Goal: Information Seeking & Learning: Learn about a topic

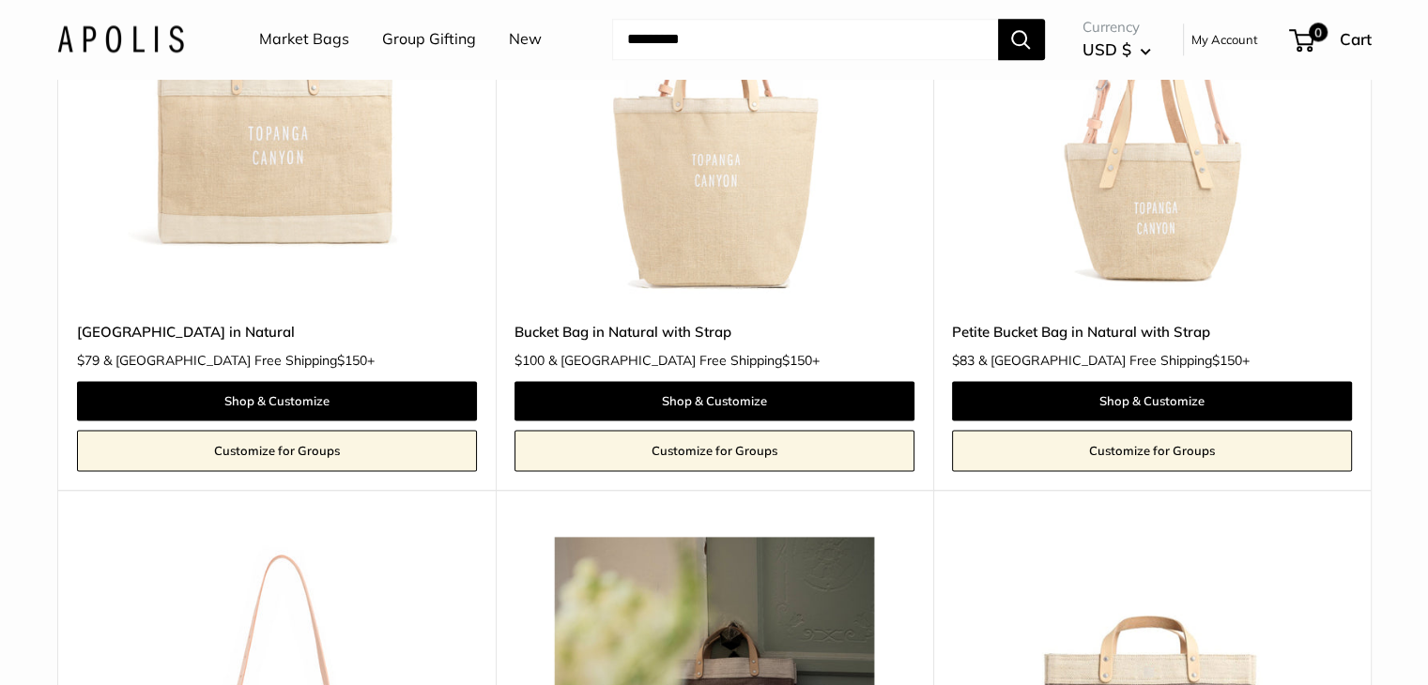
scroll to position [2347, 0]
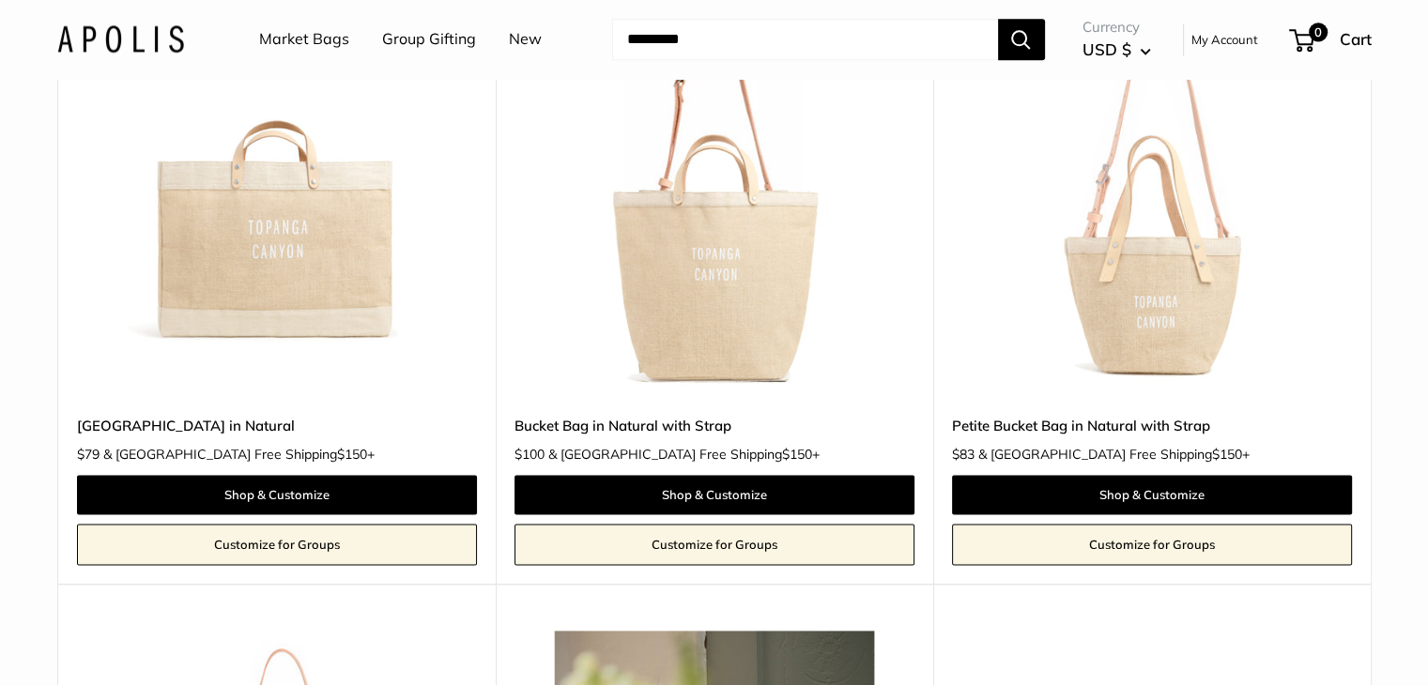
click at [0, 0] on img at bounding box center [0, 0] width 0 height 0
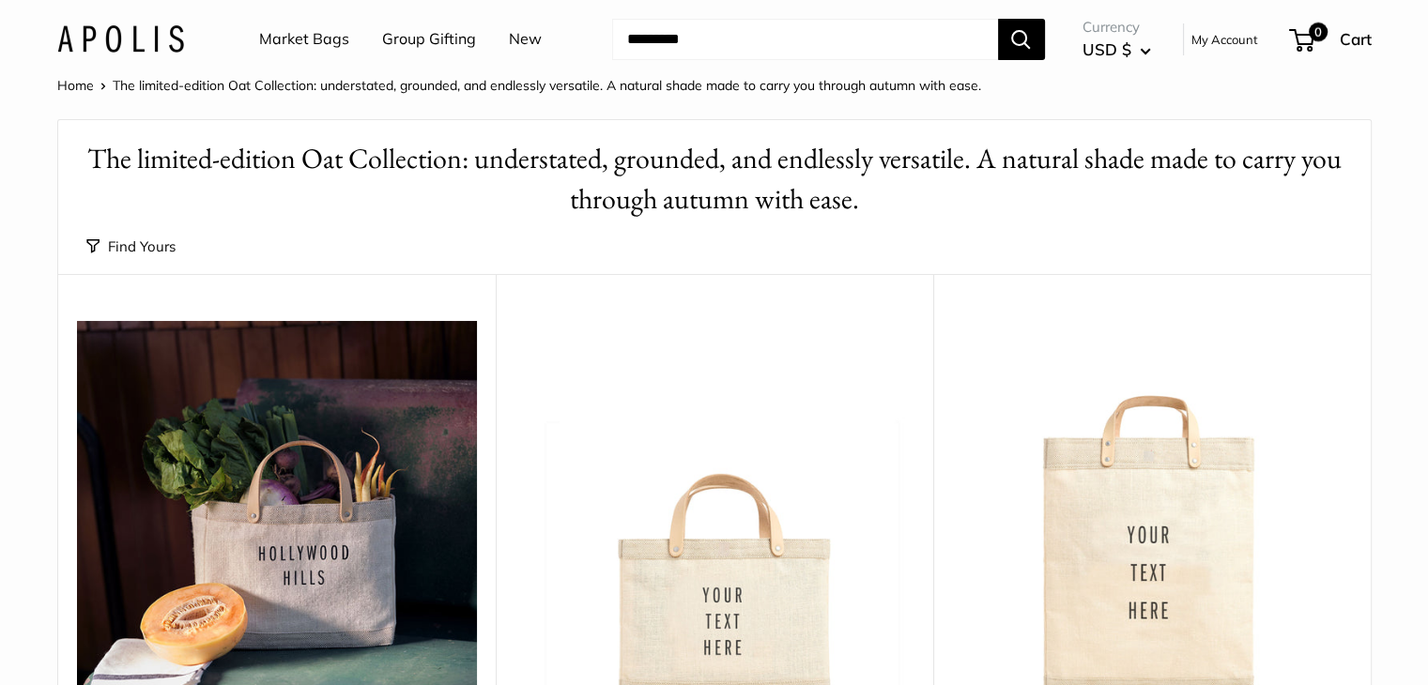
scroll to position [0, 0]
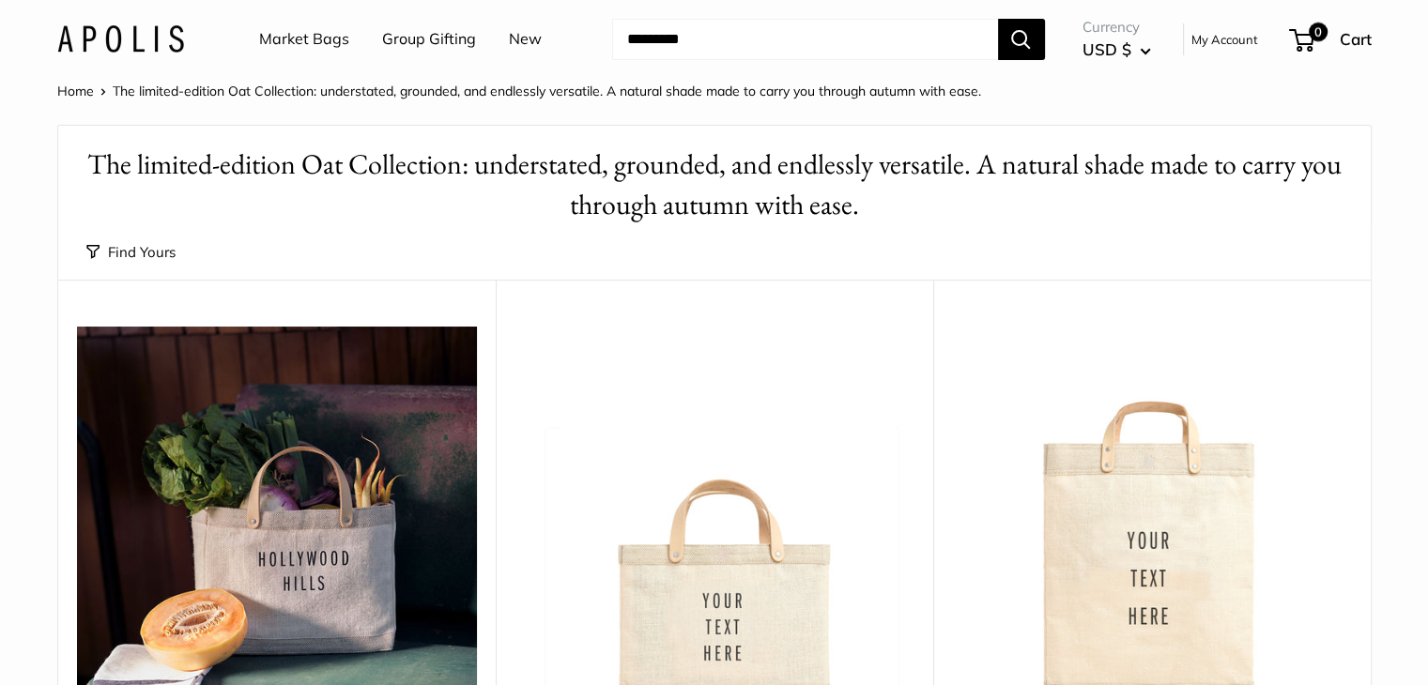
click at [837, 43] on input "Search..." at bounding box center [805, 39] width 386 height 41
click at [318, 38] on link "Market Bags" at bounding box center [304, 39] width 90 height 28
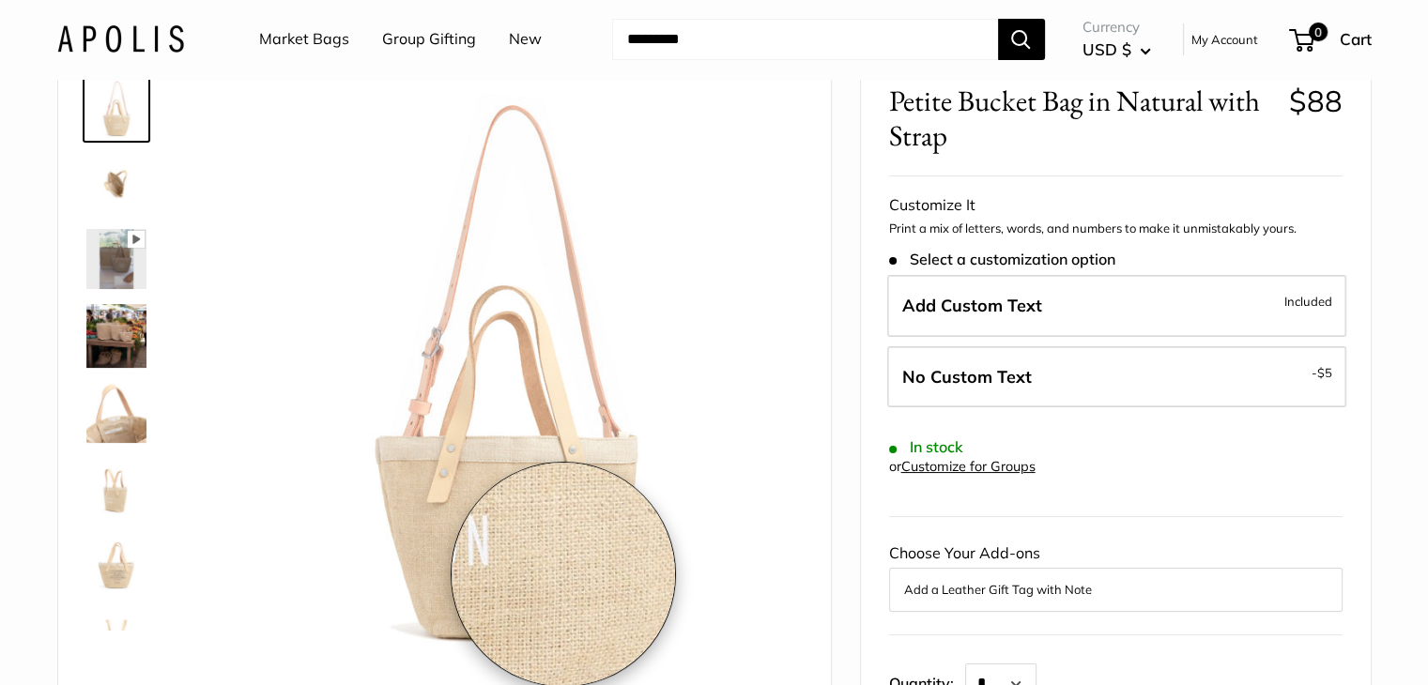
scroll to position [188, 0]
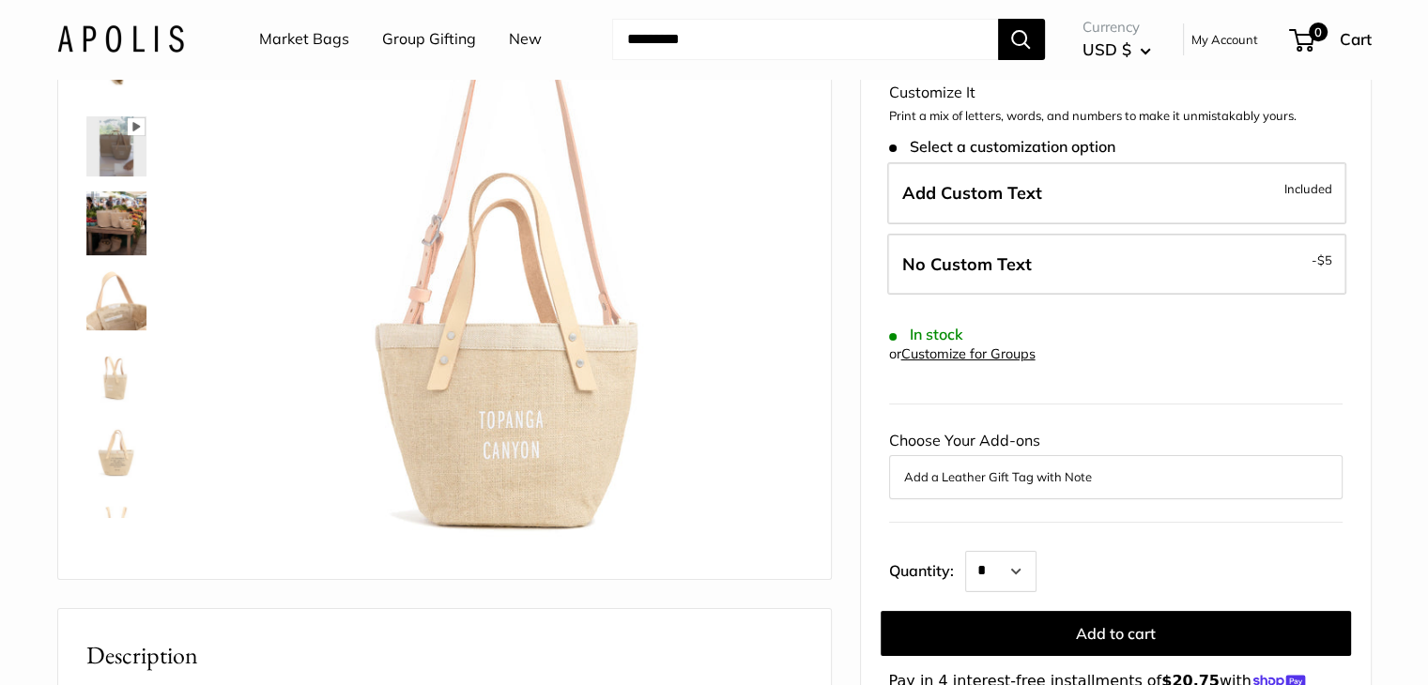
click at [124, 305] on img at bounding box center [116, 300] width 60 height 60
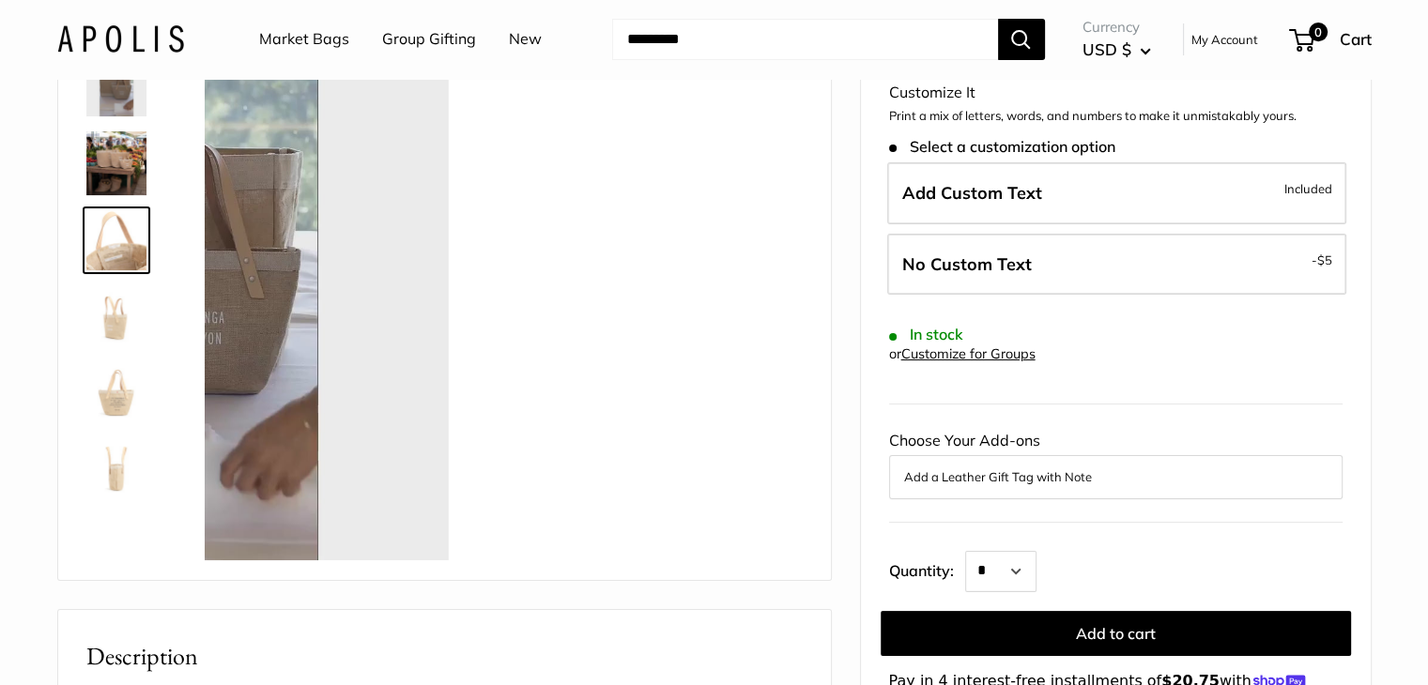
scroll to position [62, 0]
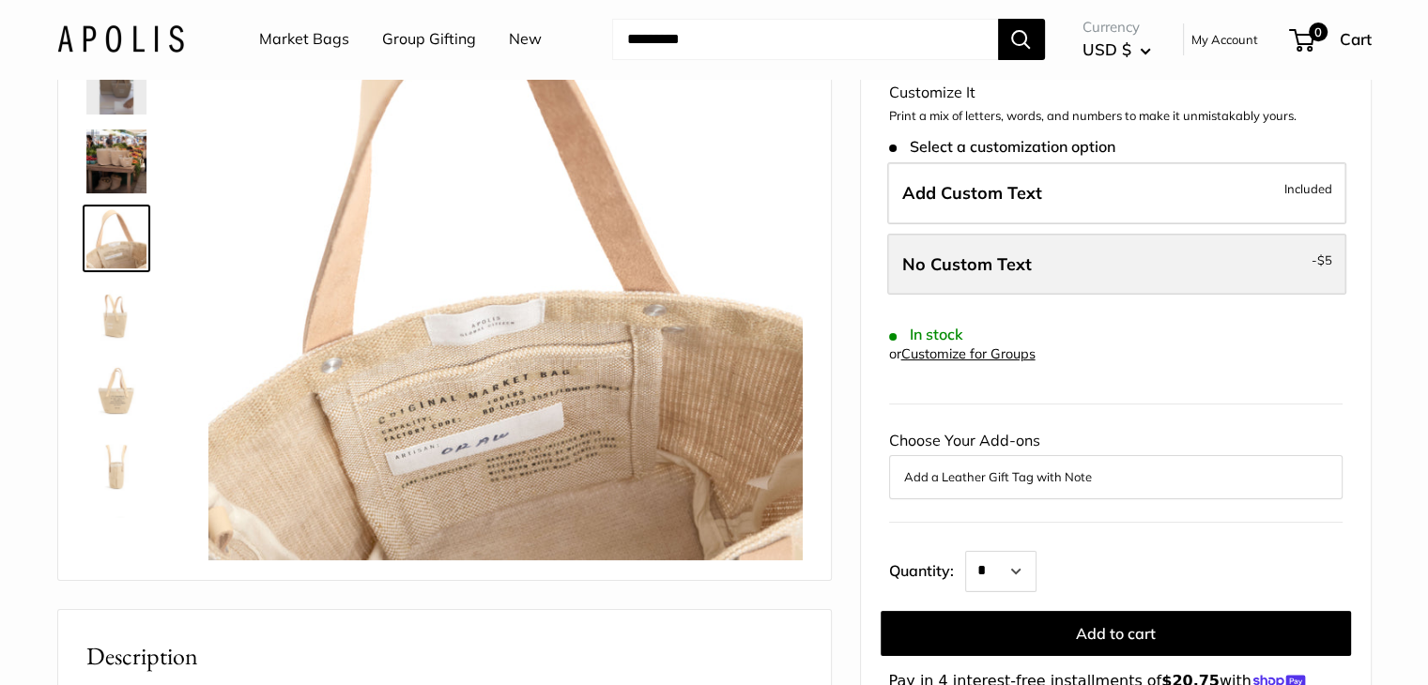
click at [966, 268] on span "No Custom Text" at bounding box center [967, 264] width 130 height 22
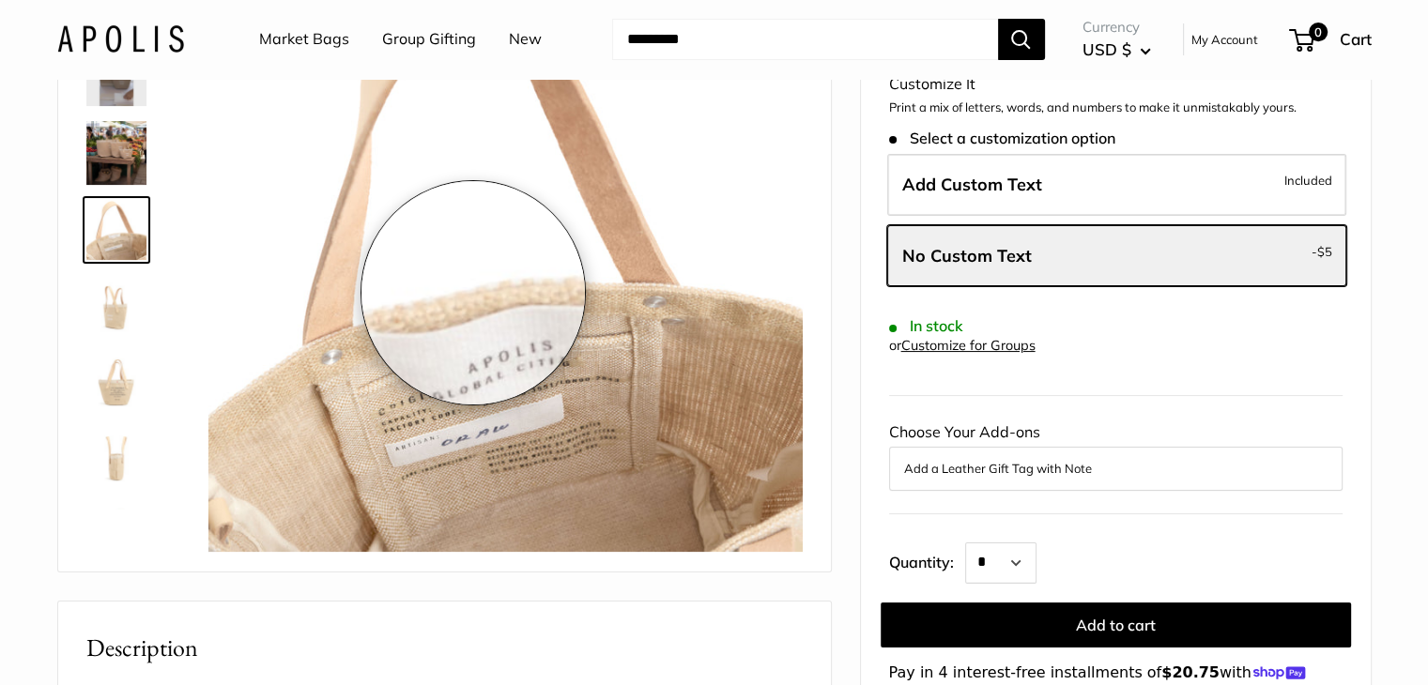
scroll to position [188, 0]
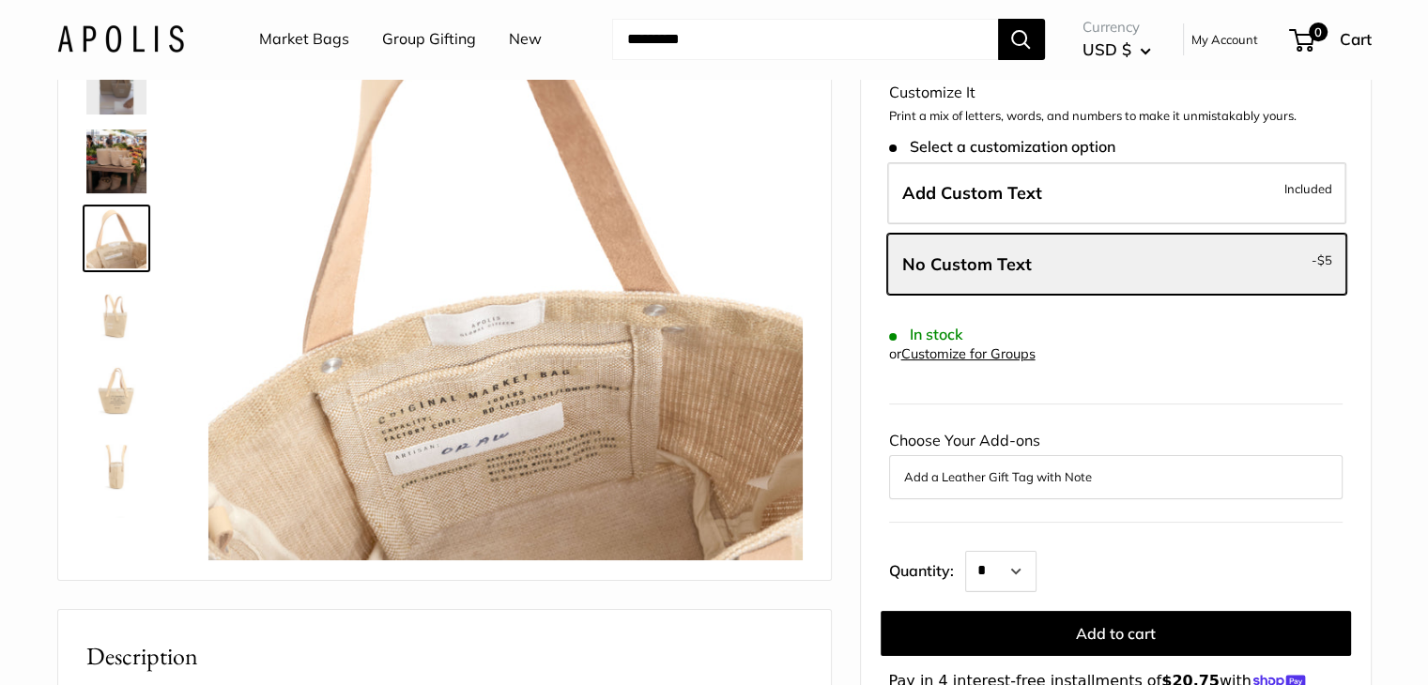
click at [105, 397] on img at bounding box center [116, 389] width 60 height 60
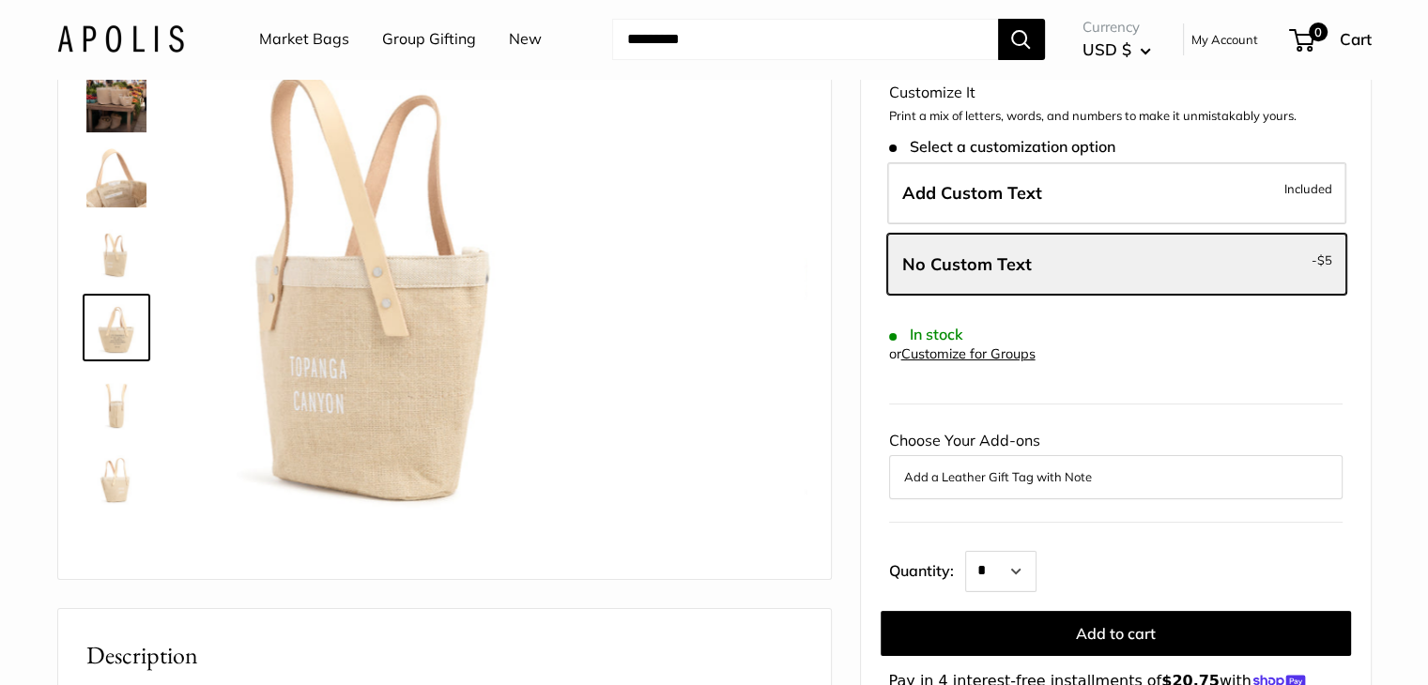
scroll to position [124, 0]
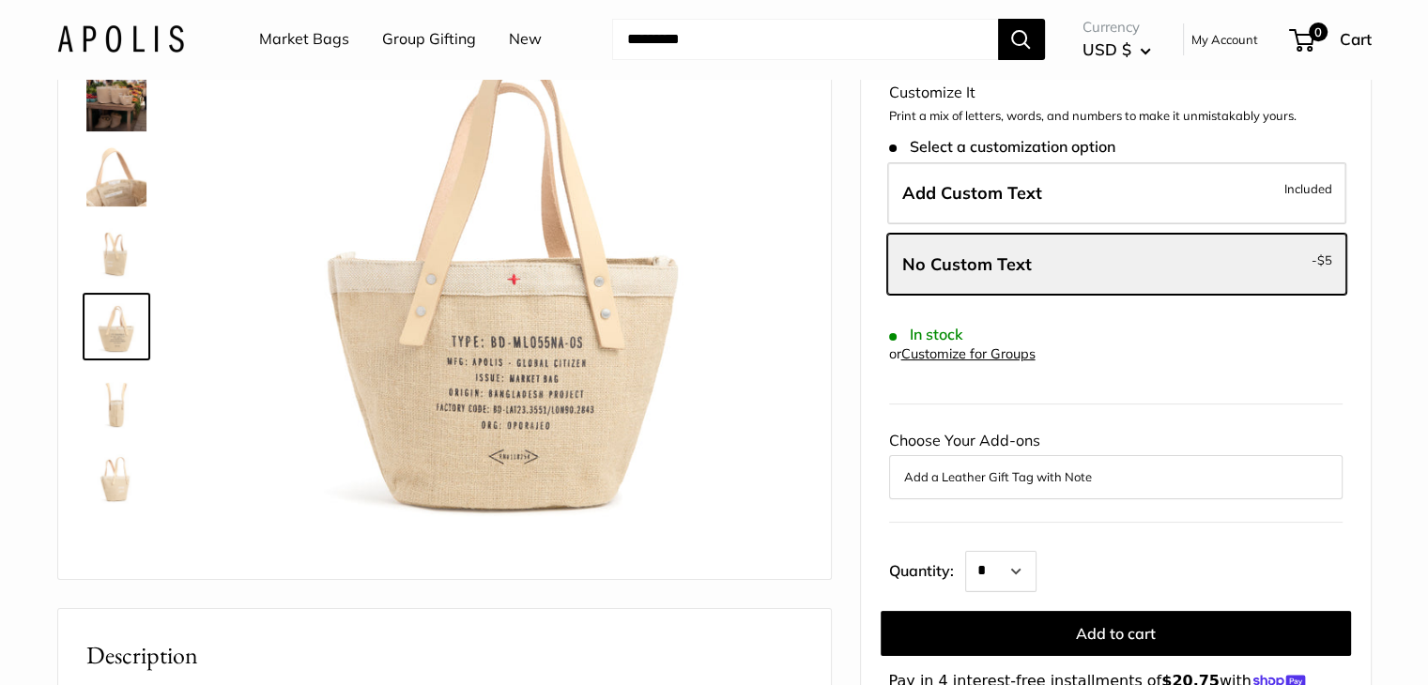
click at [107, 492] on img at bounding box center [116, 477] width 60 height 60
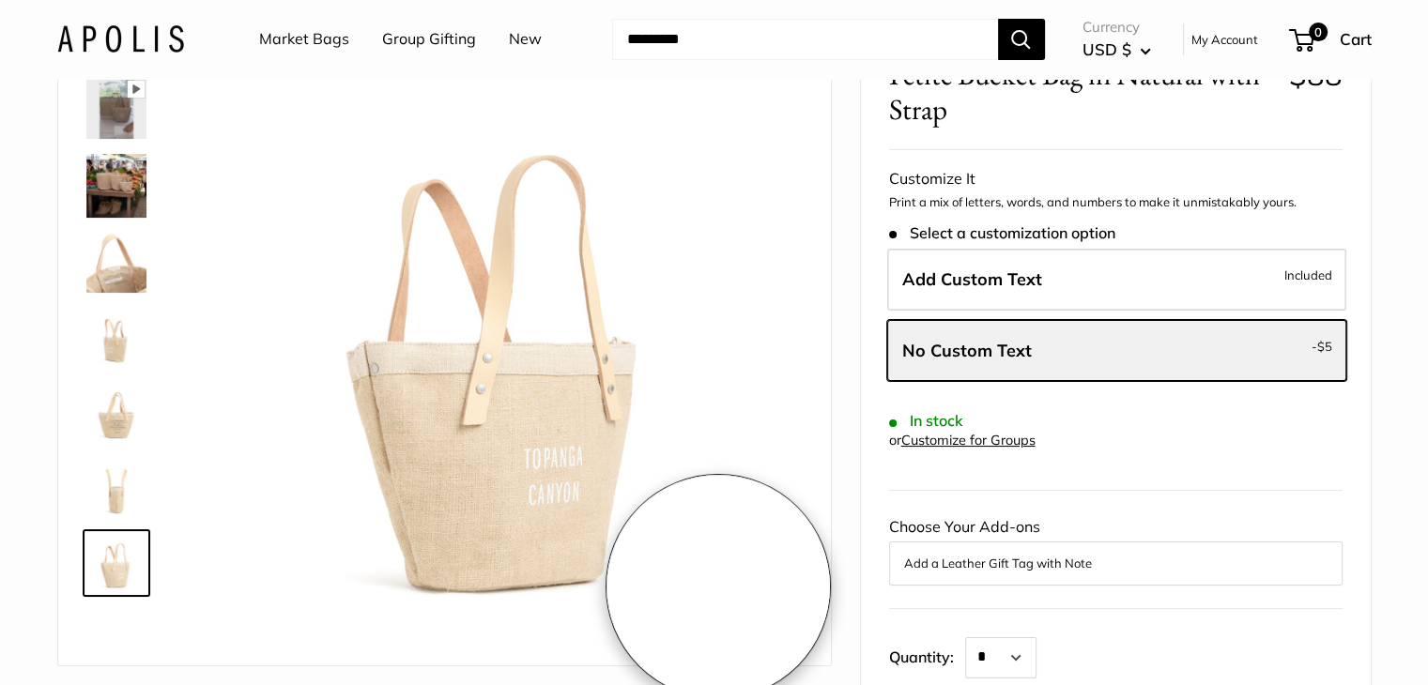
scroll to position [0, 0]
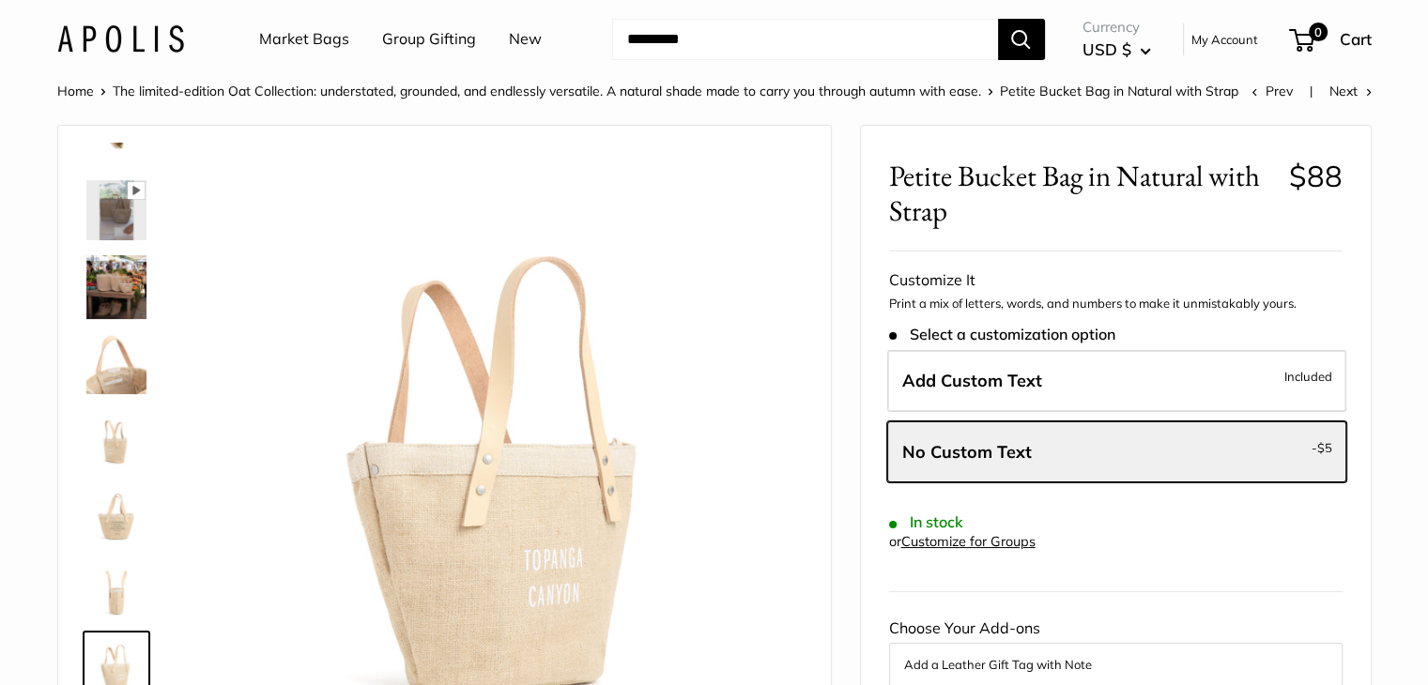
click at [92, 283] on img at bounding box center [116, 287] width 60 height 64
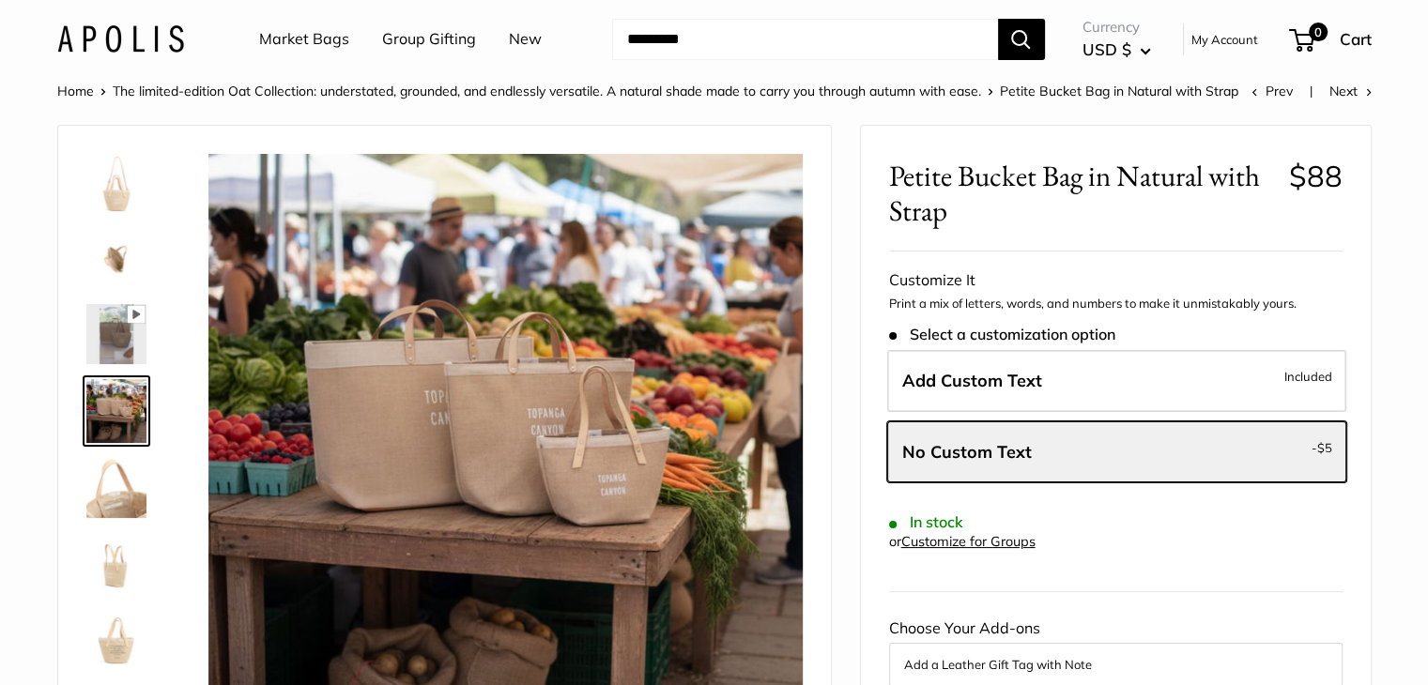
click at [113, 192] on img at bounding box center [116, 184] width 60 height 60
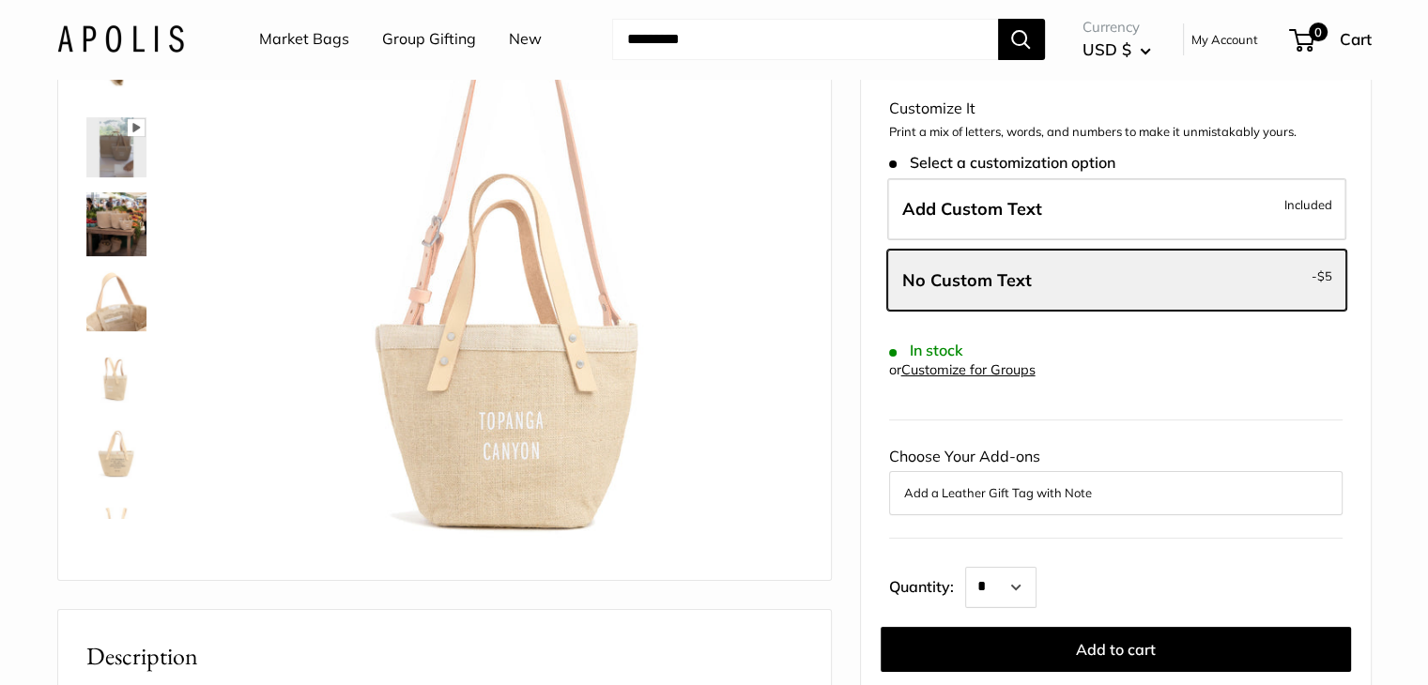
scroll to position [188, 0]
